Goal: Ask a question

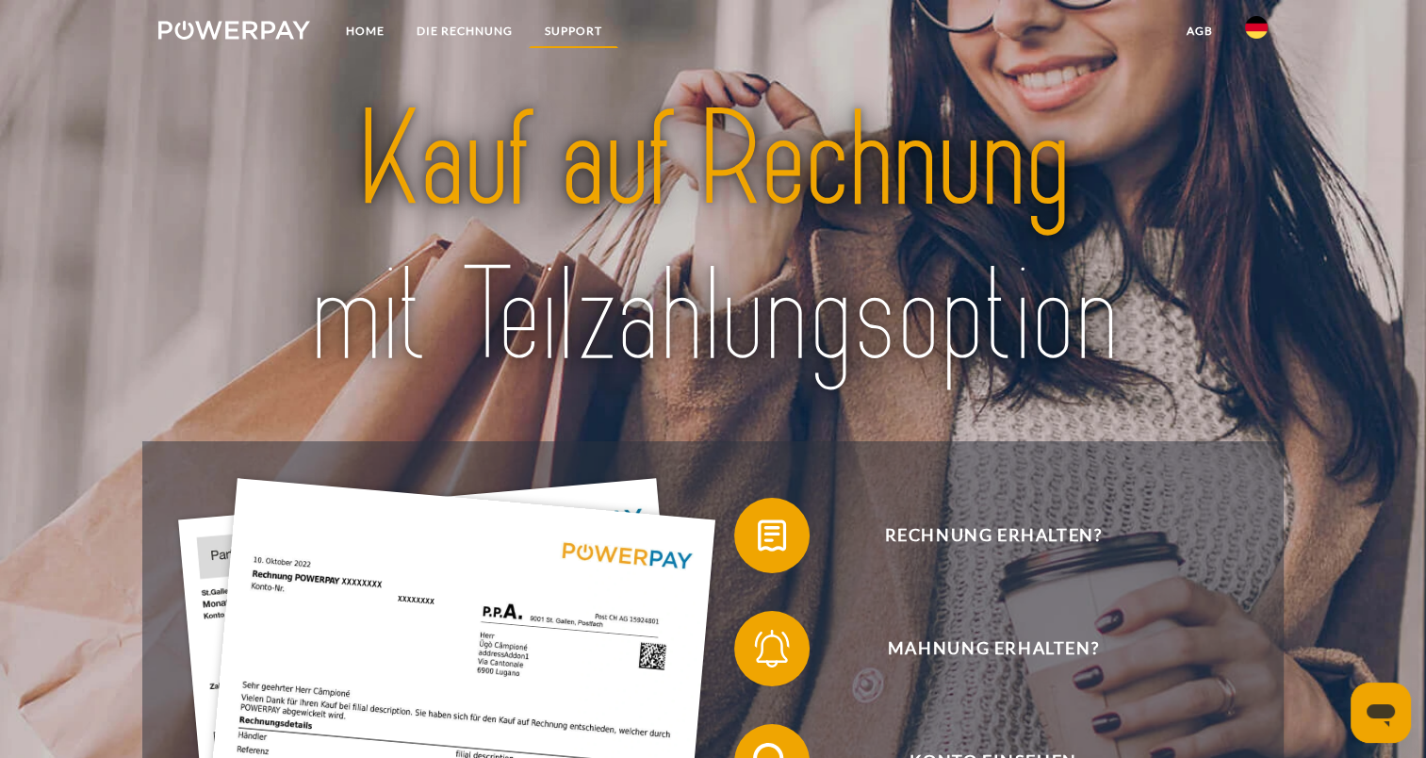
click at [572, 28] on link "SUPPORT" at bounding box center [574, 31] width 90 height 34
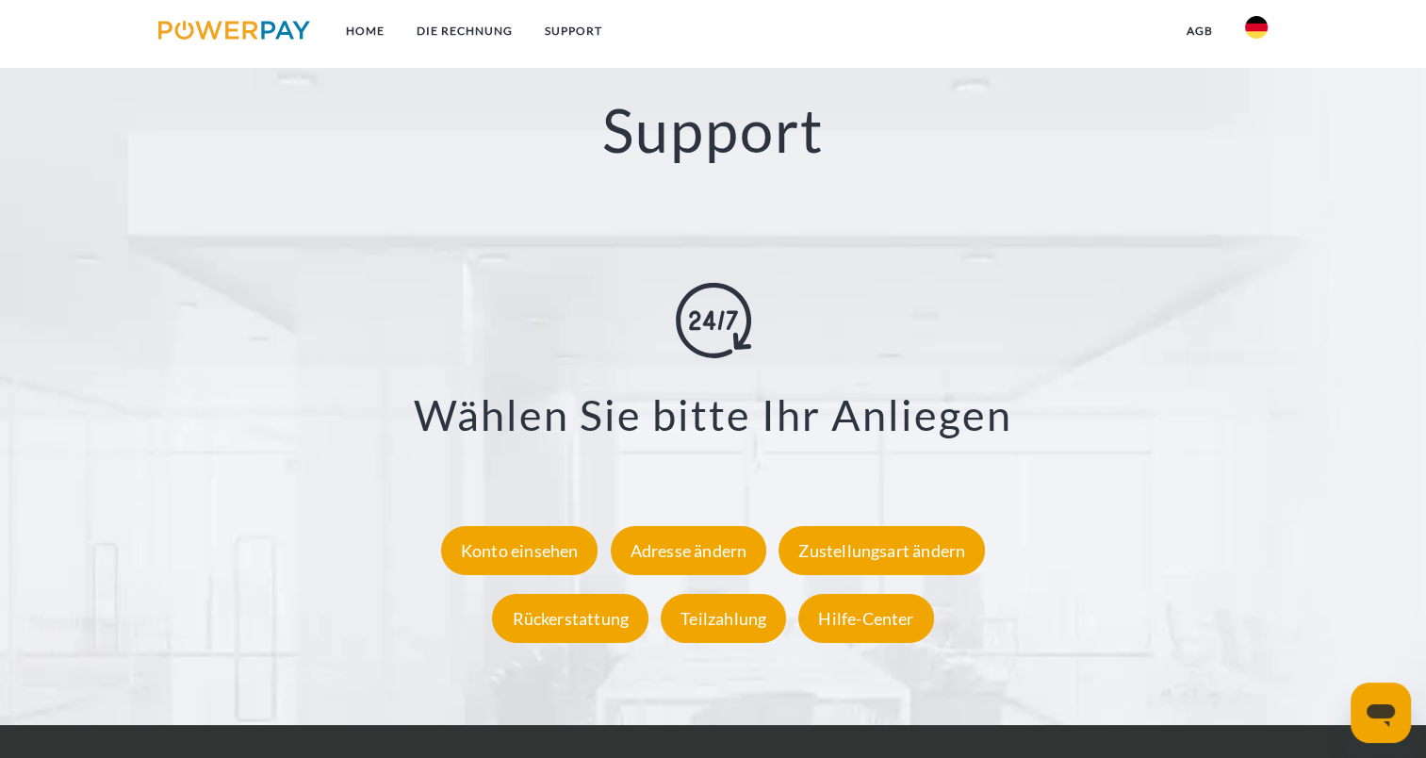
scroll to position [3259, 0]
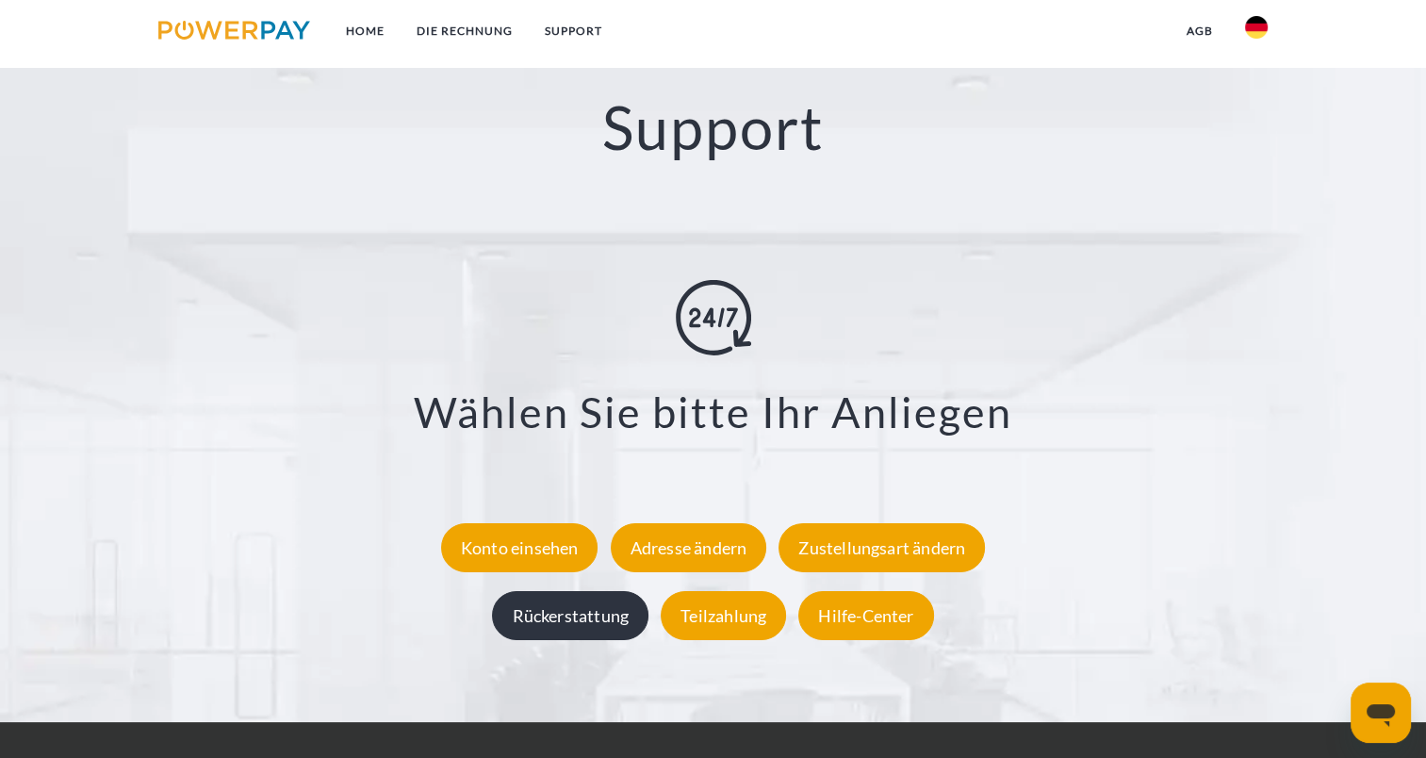
click at [626, 618] on div "Rückerstattung" at bounding box center [570, 614] width 156 height 49
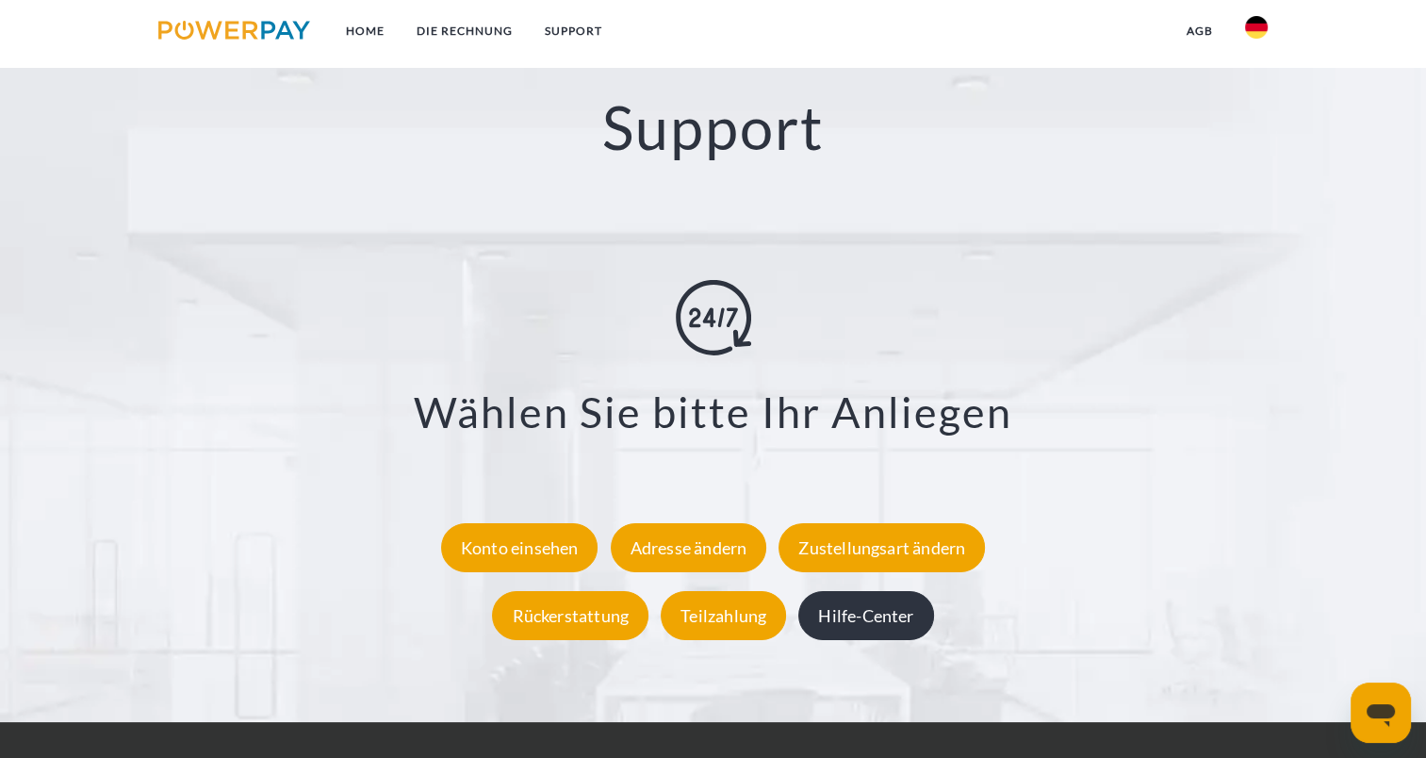
click at [913, 626] on div "Hilfe-Center" at bounding box center [865, 614] width 135 height 49
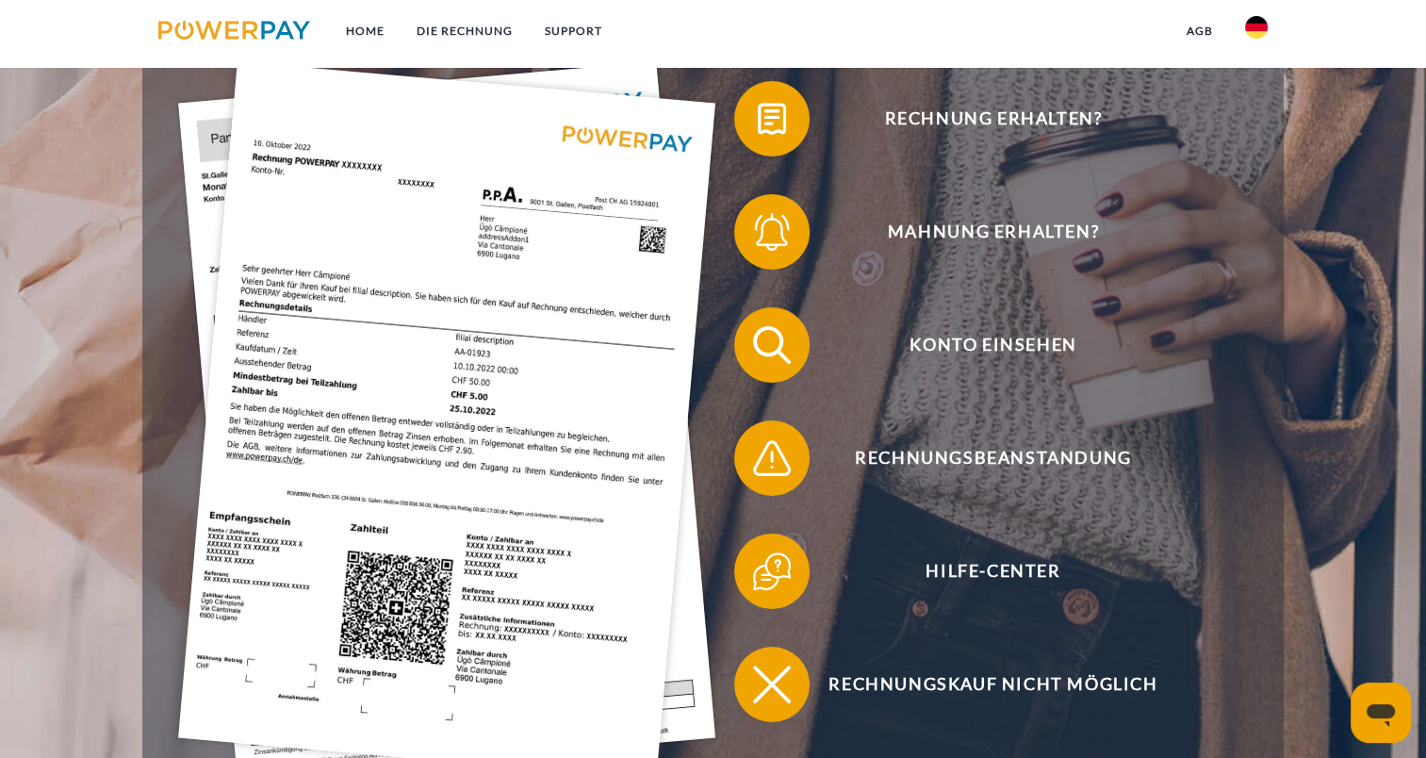
scroll to position [35, 0]
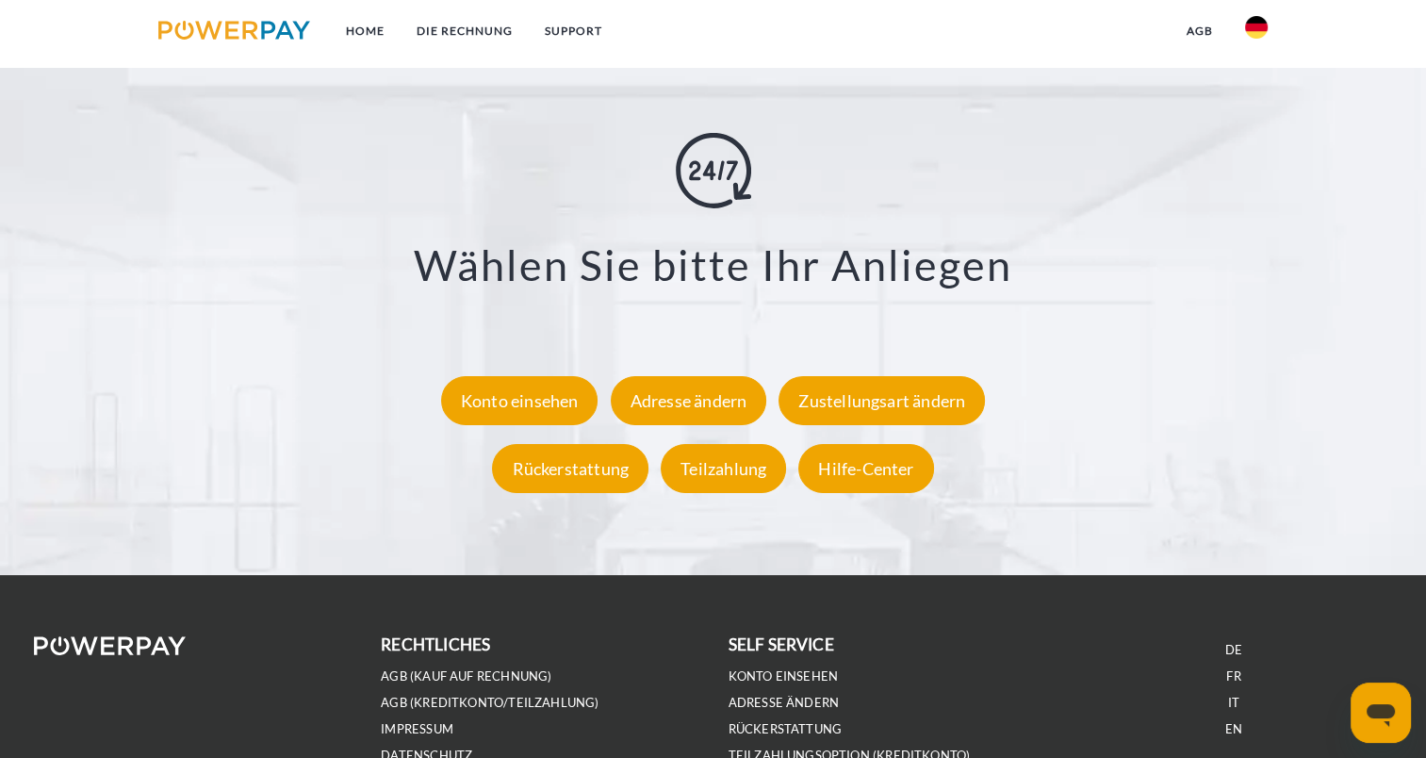
scroll to position [3570, 0]
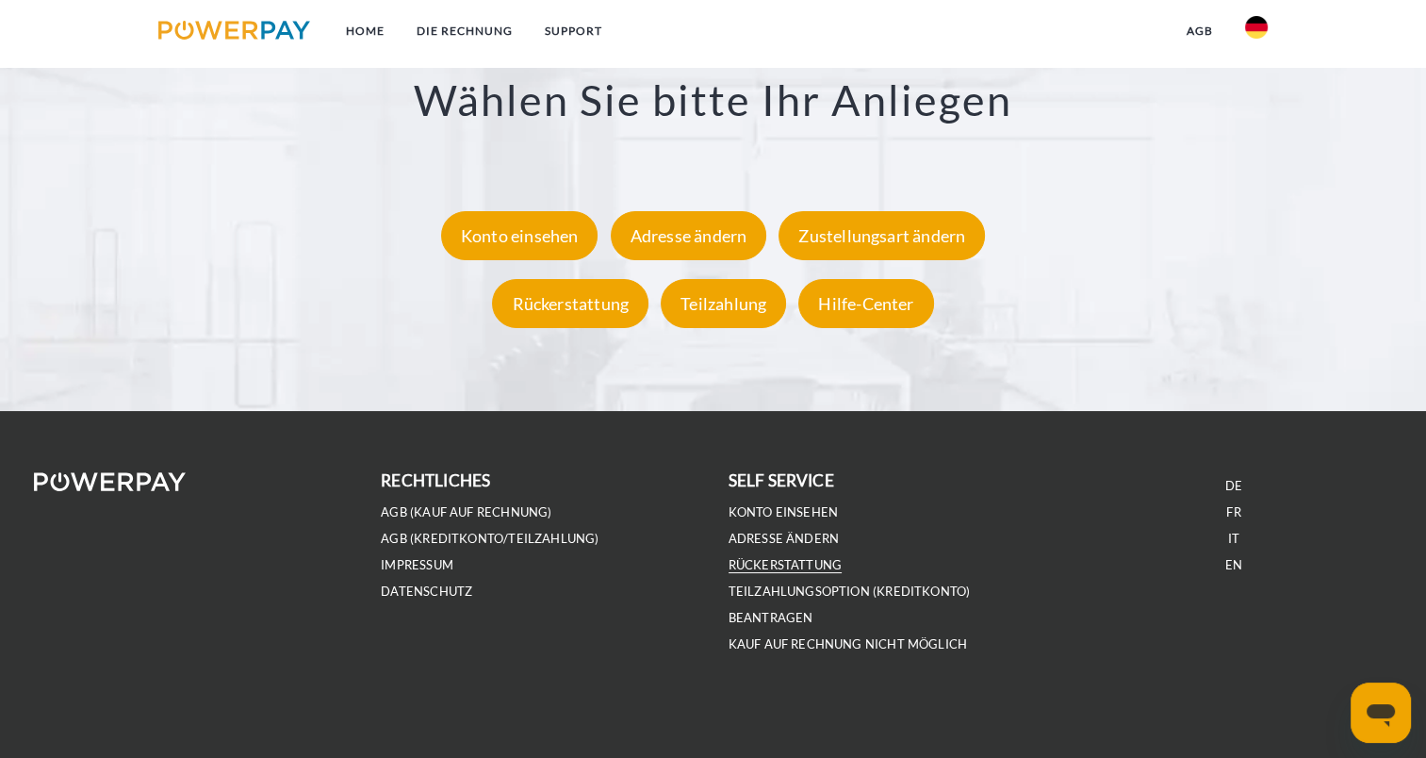
click at [788, 568] on link "Rückerstattung" at bounding box center [786, 565] width 114 height 16
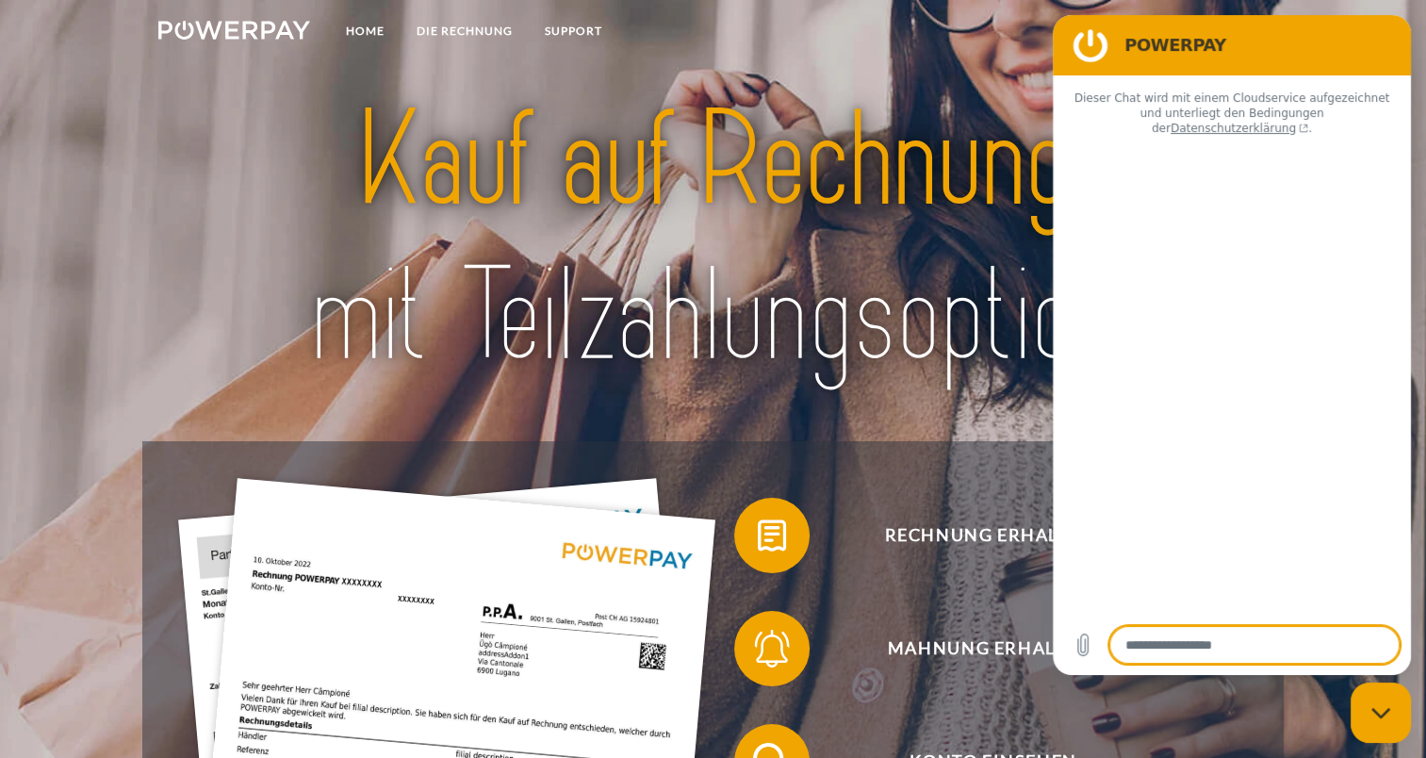
type textarea "*"
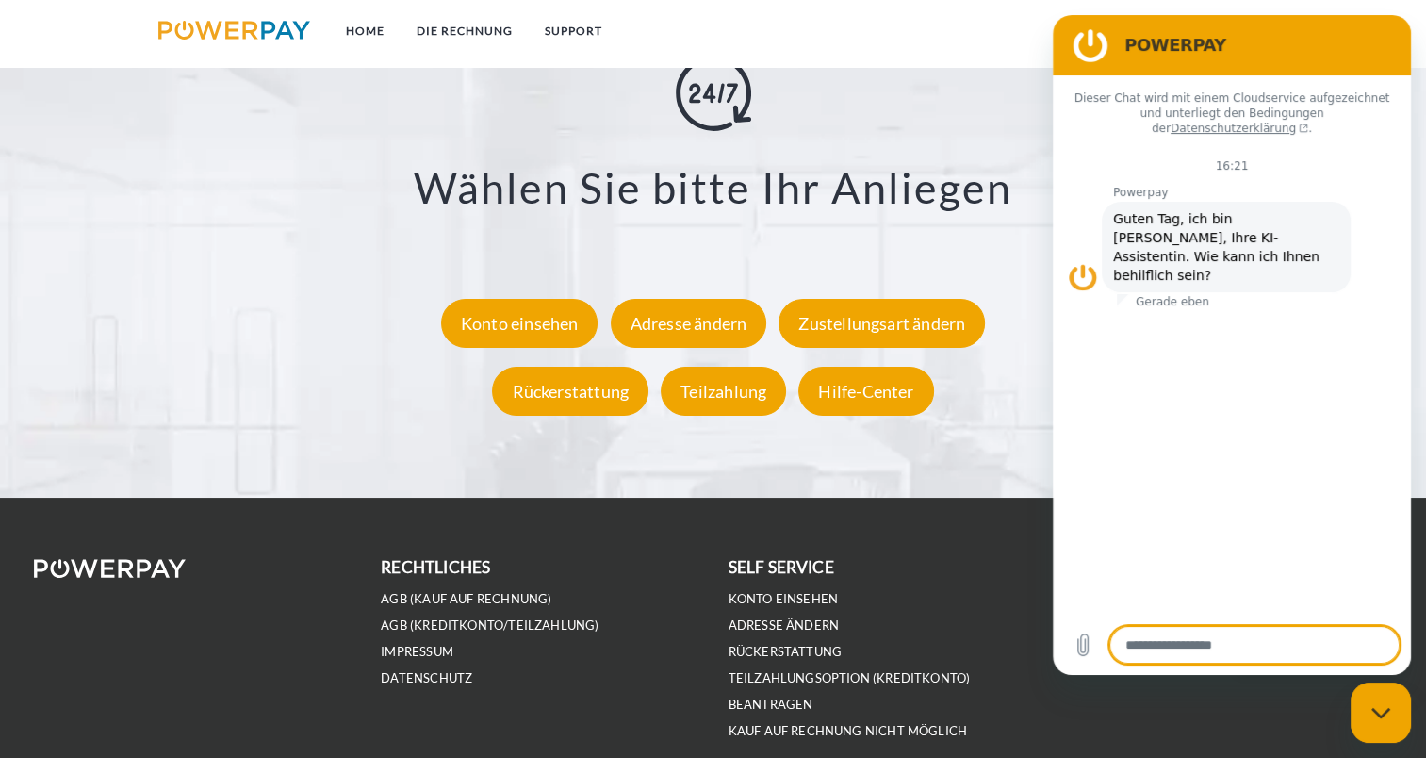
scroll to position [3498, 0]
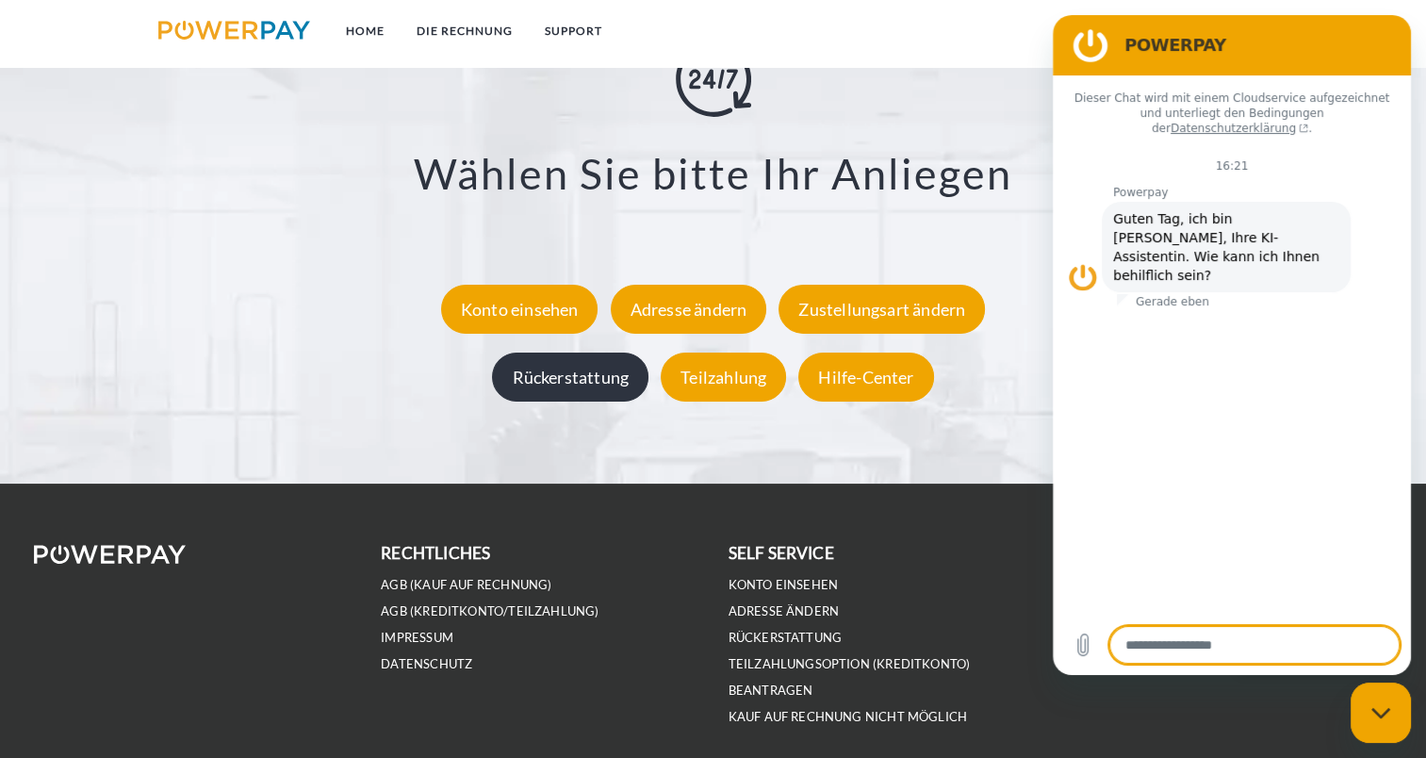
click at [597, 383] on div "Rückerstattung" at bounding box center [570, 376] width 156 height 49
